Goal: Task Accomplishment & Management: Manage account settings

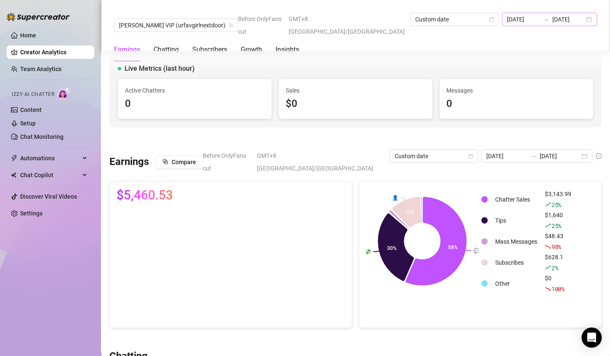
scroll to position [1640, 0]
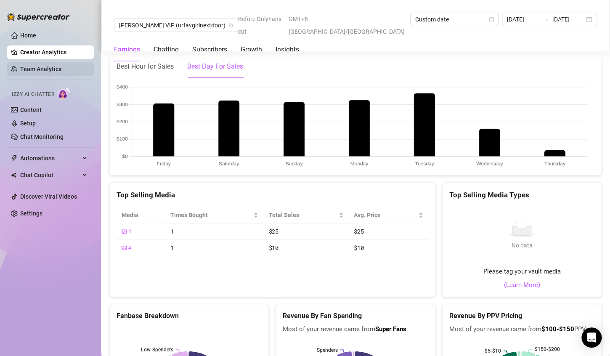
click at [61, 68] on link "Team Analytics" at bounding box center [40, 69] width 41 height 7
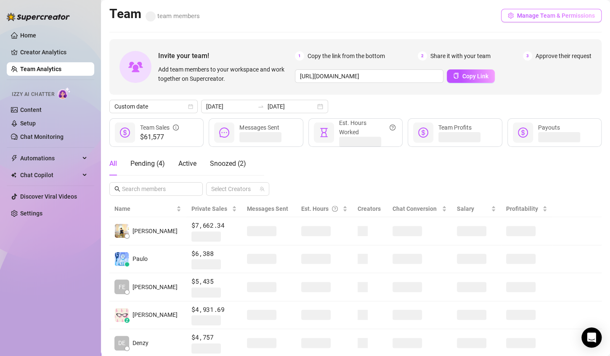
click at [568, 19] on span "Manage Team & Permissions" at bounding box center [556, 15] width 78 height 7
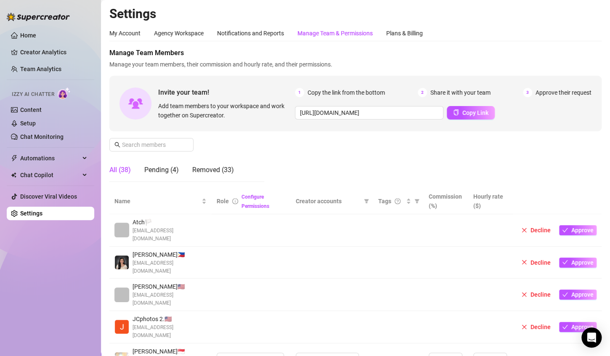
click at [321, 34] on div "Manage Team & Permissions" at bounding box center [334, 33] width 75 height 9
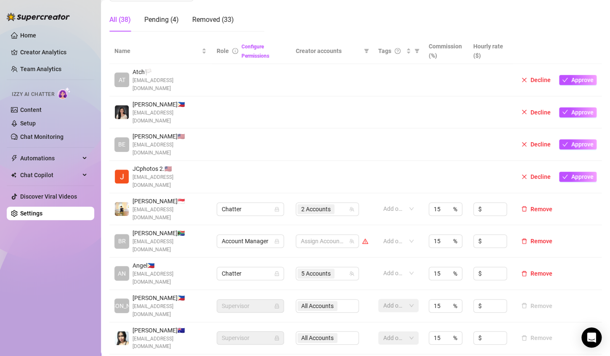
scroll to position [168, 0]
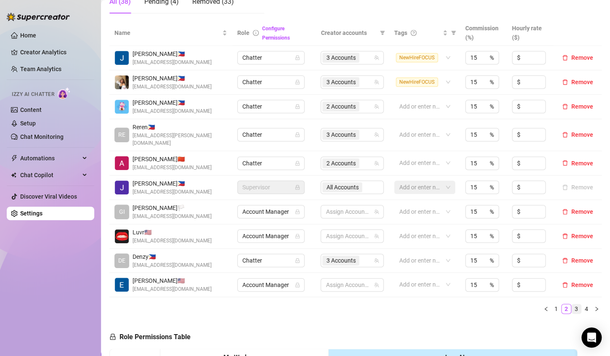
click at [572, 304] on link "3" at bounding box center [576, 308] width 9 height 9
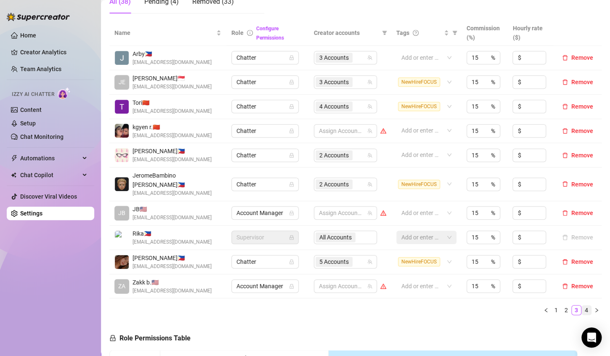
click at [582, 305] on link "4" at bounding box center [586, 309] width 9 height 9
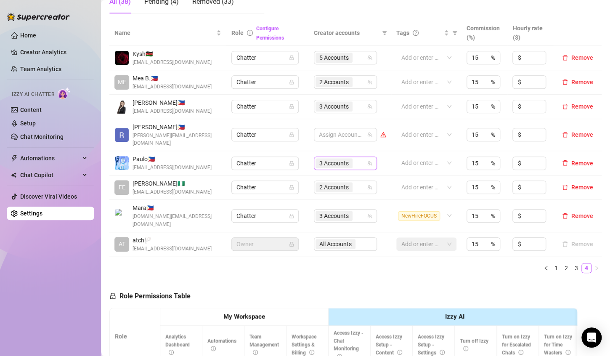
click at [354, 158] on input "search" at bounding box center [355, 163] width 2 height 10
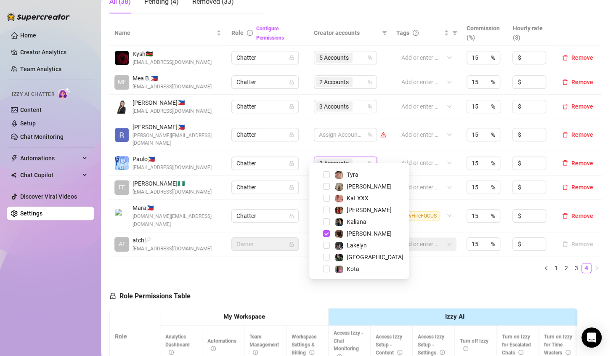
scroll to position [93, 0]
click at [364, 257] on span "[GEOGRAPHIC_DATA]" at bounding box center [368, 256] width 75 height 10
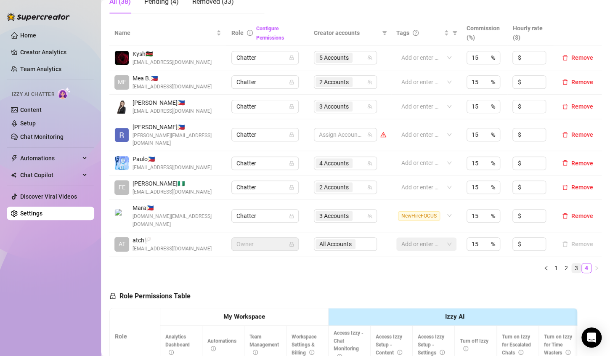
click at [572, 263] on link "3" at bounding box center [576, 267] width 9 height 9
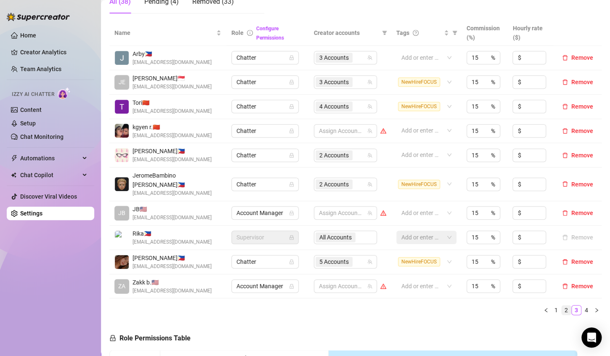
click at [561, 305] on link "2" at bounding box center [565, 309] width 9 height 9
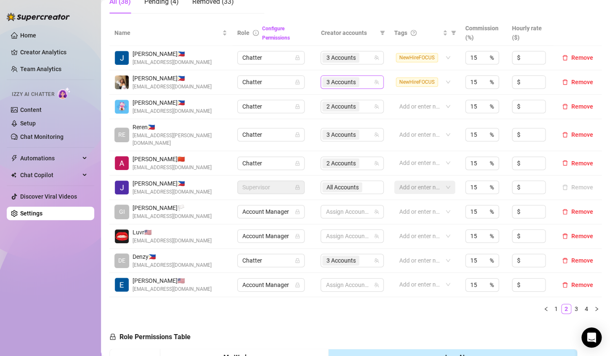
click at [363, 81] on div "3 Accounts" at bounding box center [347, 82] width 51 height 12
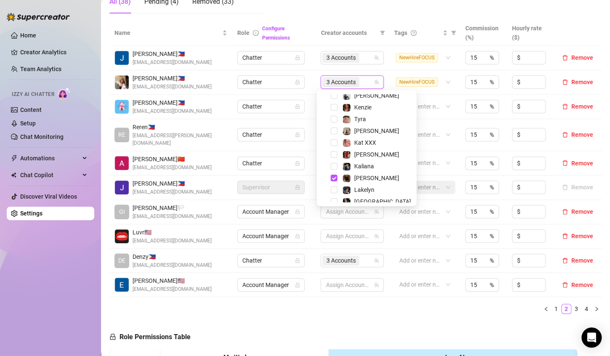
scroll to position [84, 0]
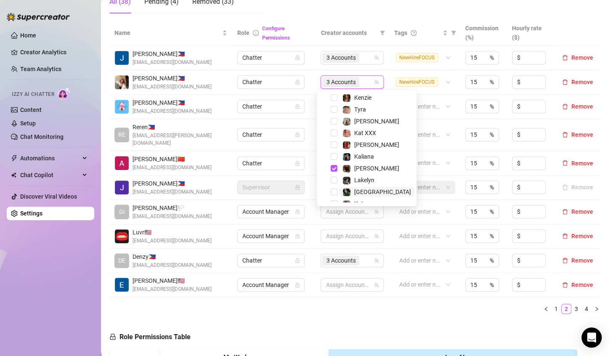
click at [369, 190] on span "[GEOGRAPHIC_DATA]" at bounding box center [382, 191] width 57 height 7
click at [388, 307] on div "Name Role Configure Permissions Creator accounts Tags Commission (%) Hourly rat…" at bounding box center [355, 170] width 492 height 300
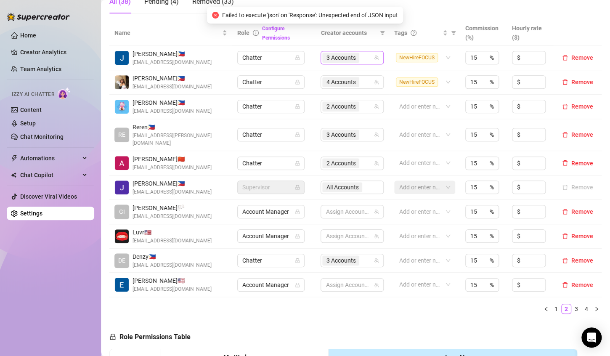
click at [360, 56] on div "3 Accounts" at bounding box center [347, 58] width 51 height 12
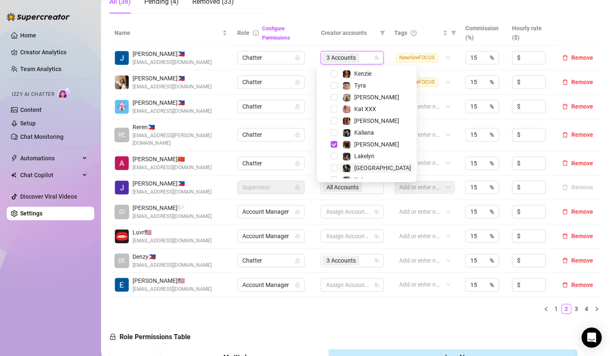
click at [360, 167] on span "[GEOGRAPHIC_DATA]" at bounding box center [382, 167] width 57 height 7
click at [337, 310] on div "Name Role Configure Permissions Creator accounts Tags Commission (%) Hourly rat…" at bounding box center [355, 170] width 492 height 300
